Goal: Transaction & Acquisition: Purchase product/service

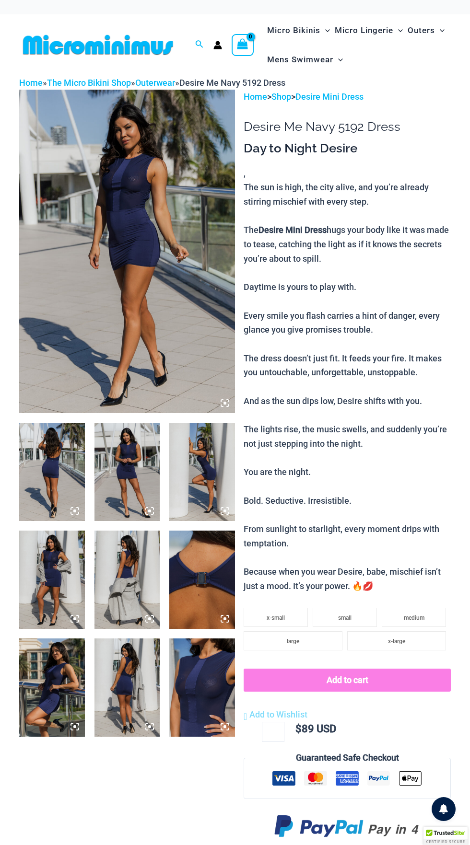
click at [67, 473] on img at bounding box center [52, 472] width 66 height 98
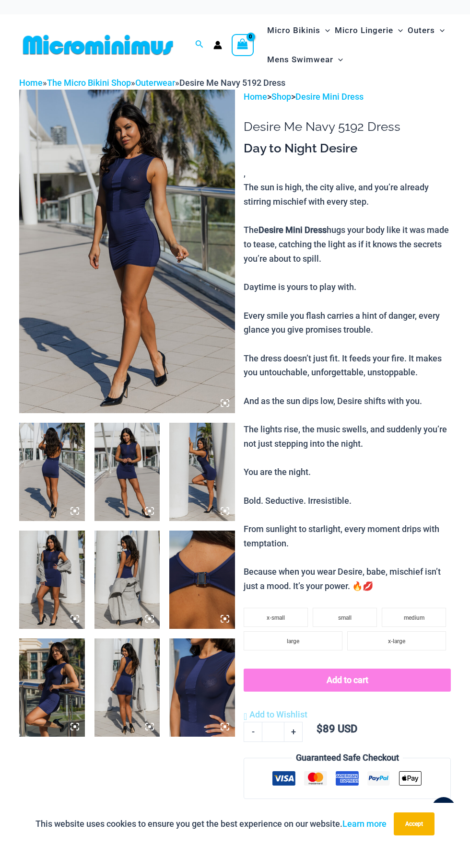
click at [78, 464] on img at bounding box center [52, 472] width 66 height 98
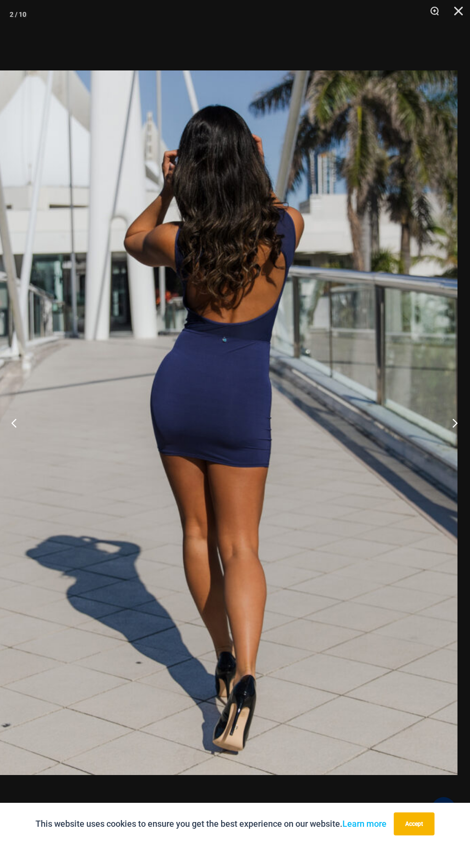
click at [456, 420] on button "Next" at bounding box center [452, 423] width 36 height 48
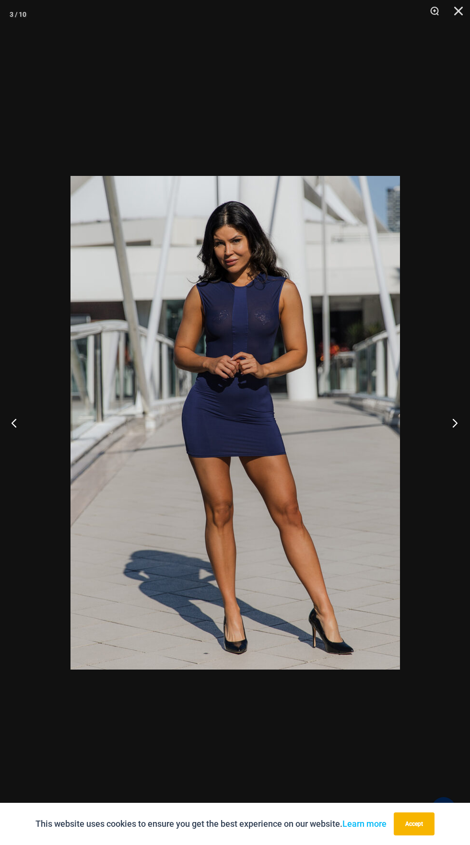
click at [467, 436] on button "Next" at bounding box center [452, 423] width 36 height 48
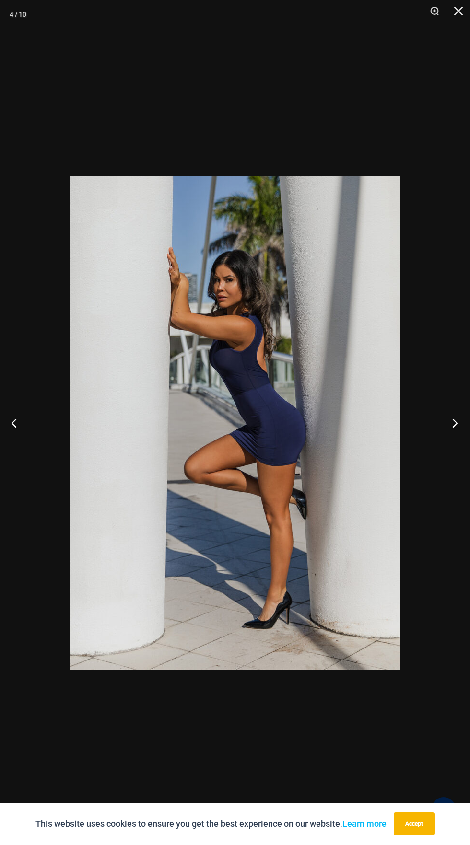
click at [466, 436] on button "Next" at bounding box center [452, 423] width 36 height 48
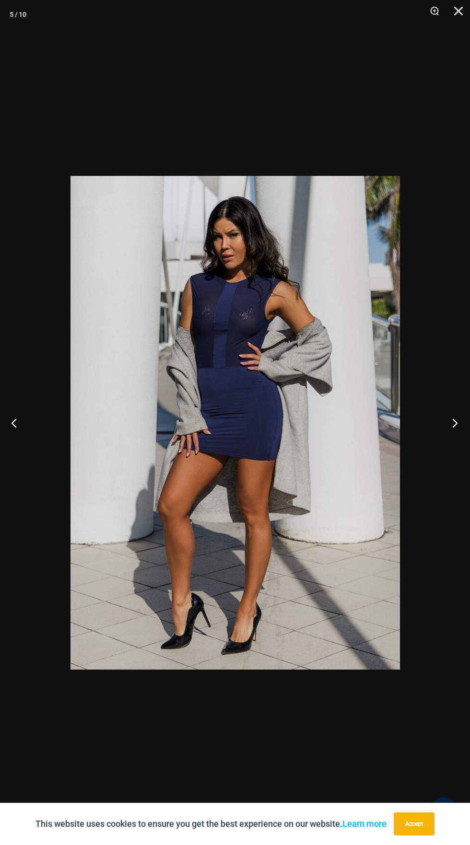
click at [467, 437] on button "Next" at bounding box center [452, 423] width 36 height 48
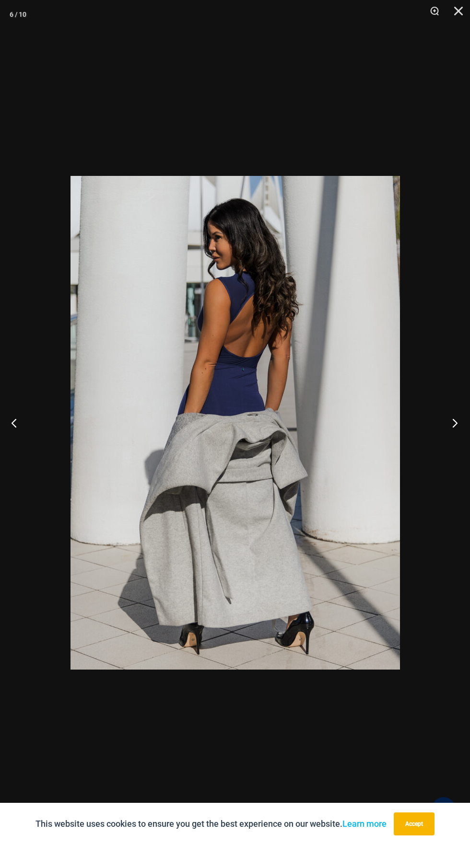
click at [448, 433] on button "Next" at bounding box center [452, 423] width 36 height 48
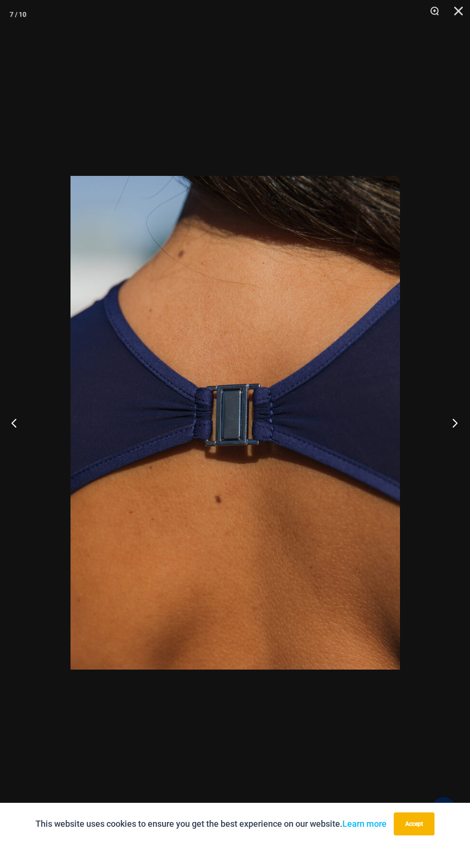
click at [459, 433] on button "Next" at bounding box center [452, 423] width 36 height 48
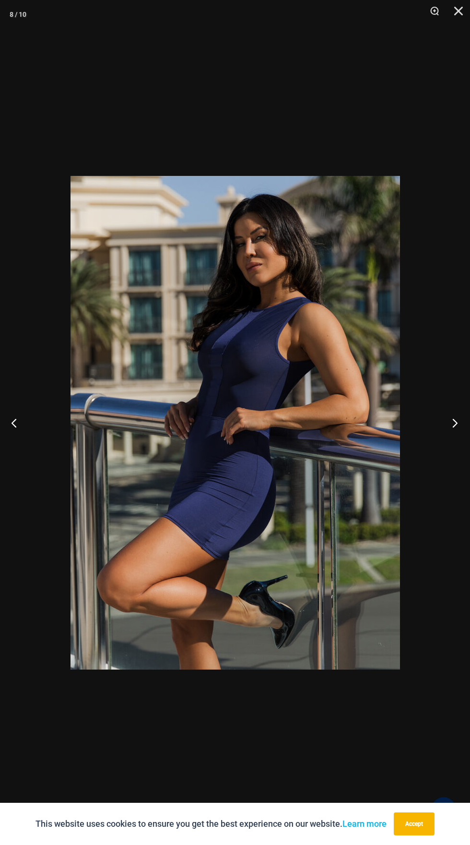
click at [463, 429] on button "Next" at bounding box center [452, 423] width 36 height 48
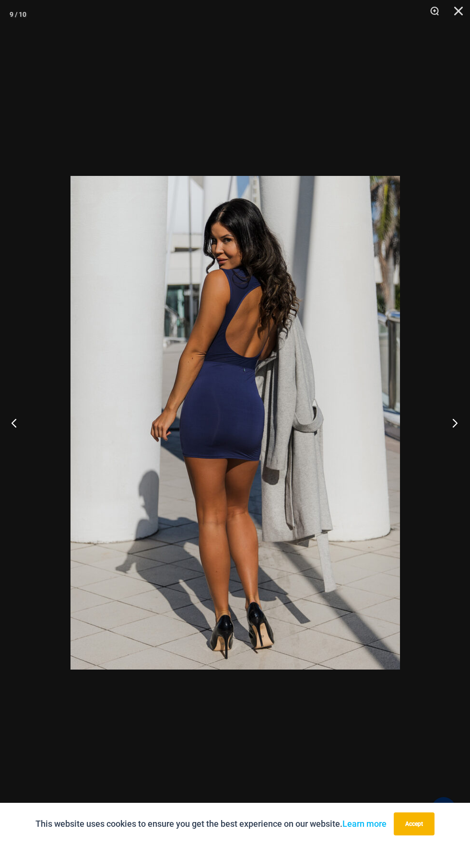
click at [464, 422] on button "Next" at bounding box center [452, 423] width 36 height 48
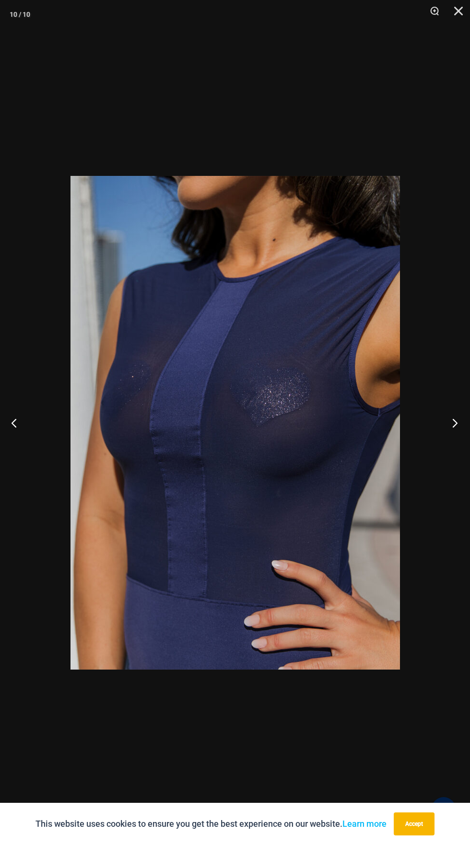
click at [467, 429] on button "Next" at bounding box center [452, 423] width 36 height 48
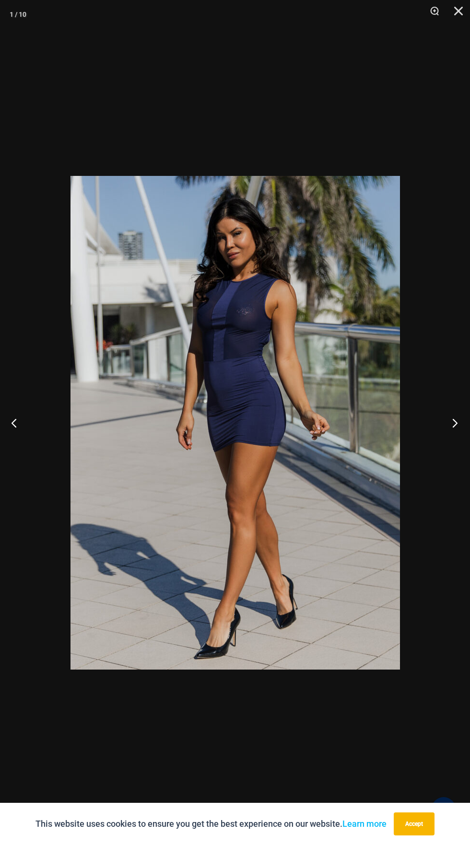
click at [462, 436] on button "Next" at bounding box center [452, 423] width 36 height 48
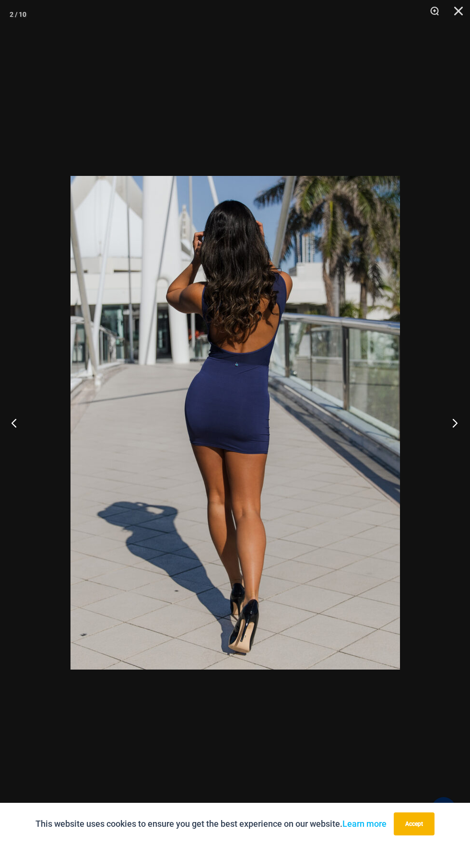
click at [446, 436] on button "Next" at bounding box center [452, 423] width 36 height 48
